Goal: Task Accomplishment & Management: Manage account settings

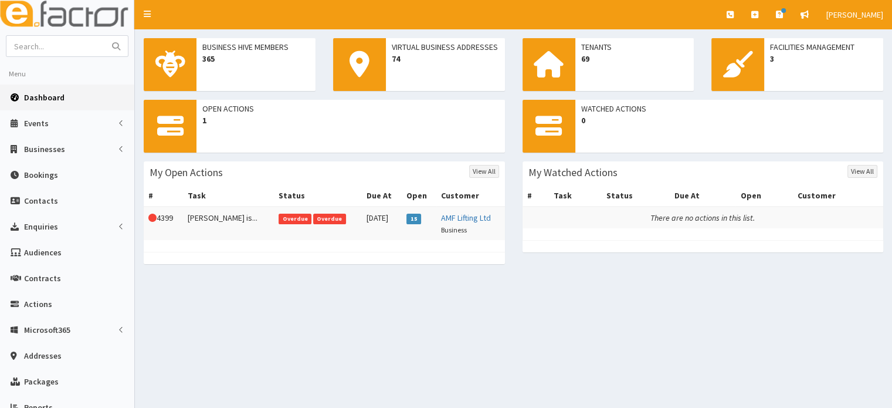
click at [362, 218] on td "30th Jul 2025" at bounding box center [382, 223] width 40 height 33
click at [313, 218] on span "Overdue" at bounding box center [329, 219] width 33 height 11
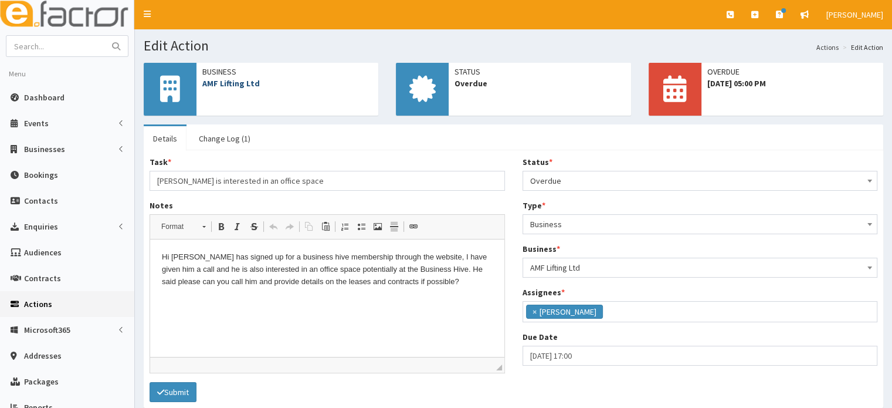
click at [234, 84] on link "AMF Lifting Ltd" at bounding box center [230, 83] width 57 height 11
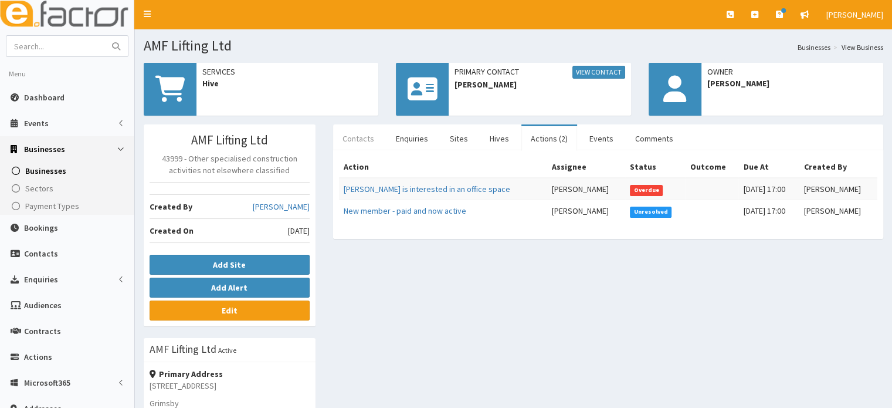
click at [372, 136] on link "Contacts" at bounding box center [358, 138] width 50 height 25
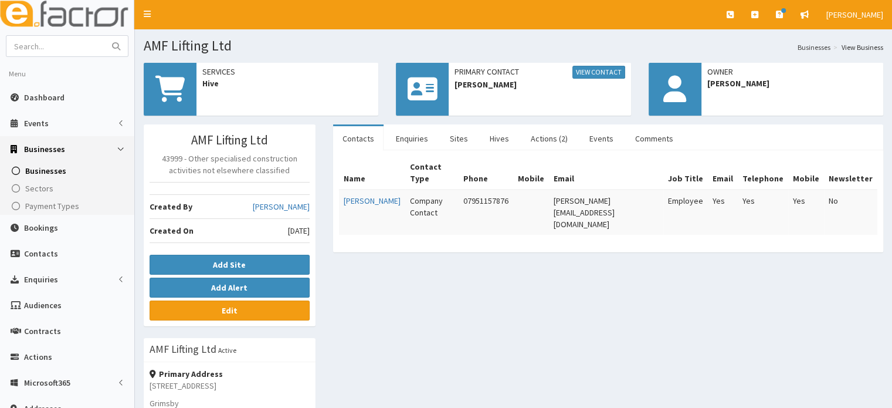
click at [519, 288] on div "AMF Lifting Ltd 43999 - Other specialised construction activities not elsewhere…" at bounding box center [513, 384] width 757 height 521
click at [596, 77] on link "View Contact" at bounding box center [599, 72] width 53 height 13
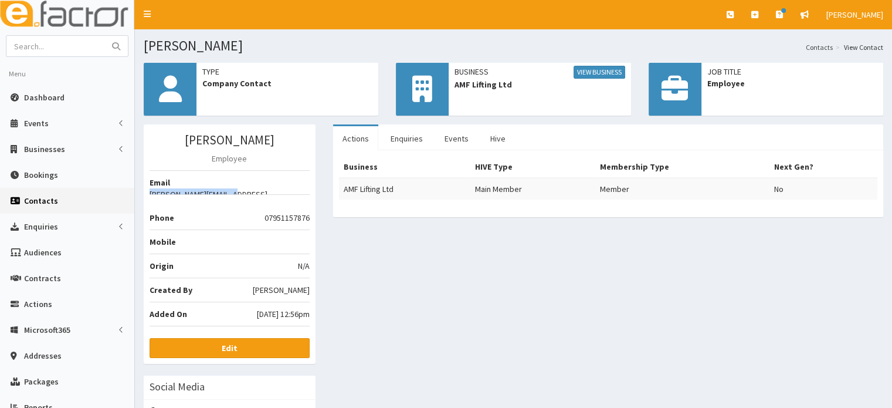
drag, startPoint x: 306, startPoint y: 185, endPoint x: 231, endPoint y: 188, distance: 74.6
click at [231, 188] on span "[PERSON_NAME][EMAIL_ADDRESS][DOMAIN_NAME]" at bounding box center [230, 199] width 160 height 23
copy span "[PERSON_NAME][EMAIL_ADDRESS][DOMAIN_NAME]"
click at [63, 16] on img at bounding box center [67, 14] width 134 height 29
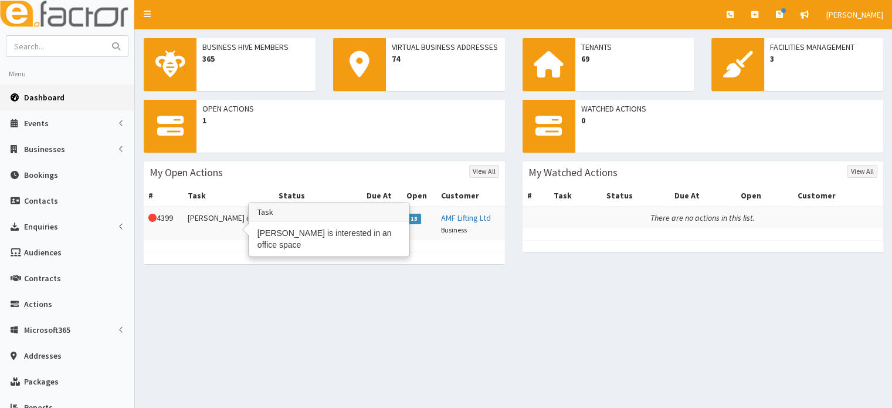
click at [234, 214] on td "Ashley is..." at bounding box center [229, 223] width 92 height 33
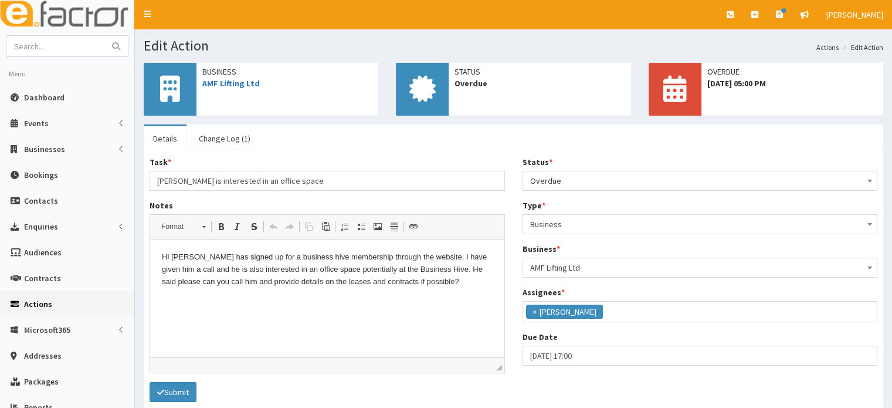
click at [587, 179] on span "Overdue" at bounding box center [700, 180] width 340 height 16
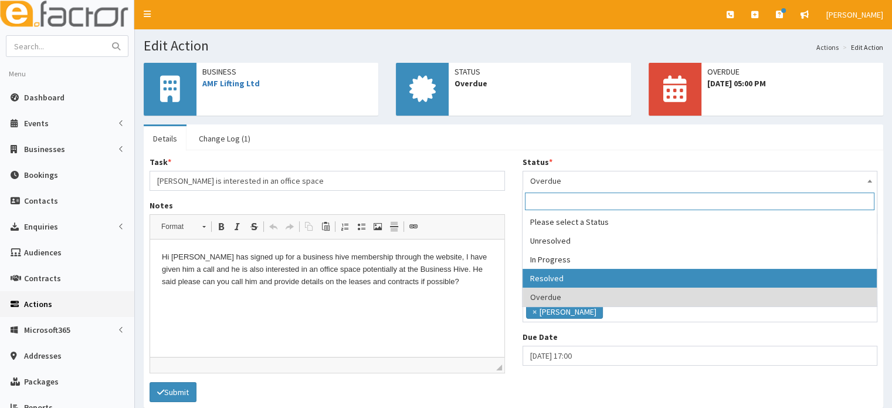
select select "3"
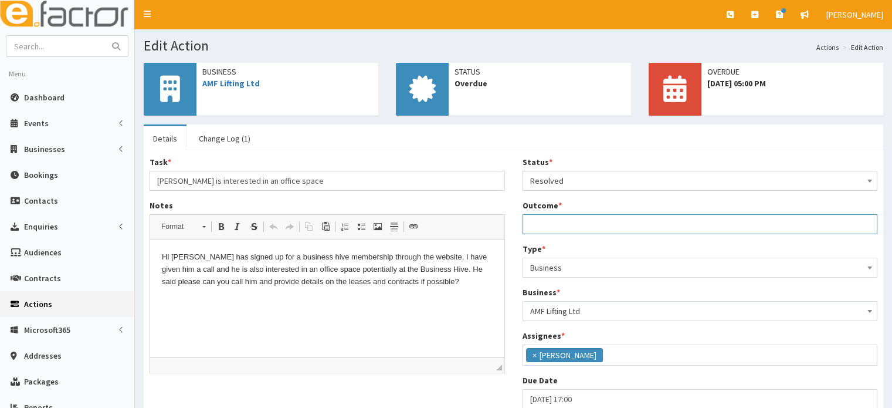
click at [549, 219] on input "Outcome *" at bounding box center [701, 224] width 356 height 20
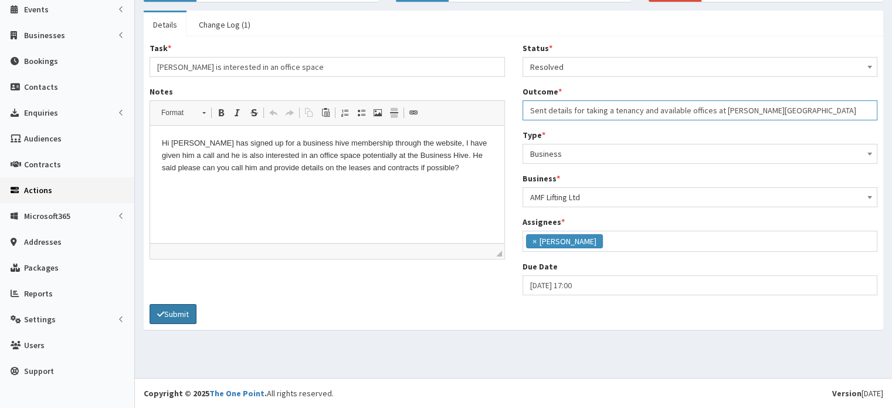
type input "Sent details for taking a tenancy and available offices at Dudley St"
click at [181, 309] on button "Submit" at bounding box center [173, 314] width 47 height 20
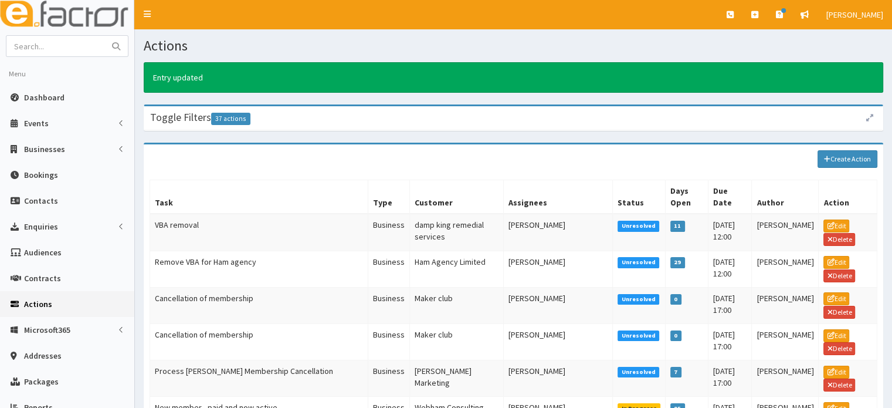
click at [61, 18] on img at bounding box center [67, 14] width 134 height 29
